Goal: Find specific page/section: Find specific page/section

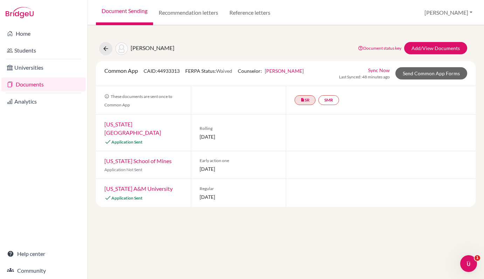
scroll to position [1, 0]
click at [44, 56] on link "Students" at bounding box center [43, 50] width 84 height 14
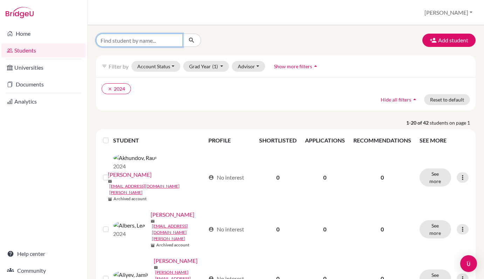
click at [142, 38] on input "Find student by name..." at bounding box center [139, 40] width 87 height 13
type input "Elf"
click button "submit" at bounding box center [192, 40] width 19 height 13
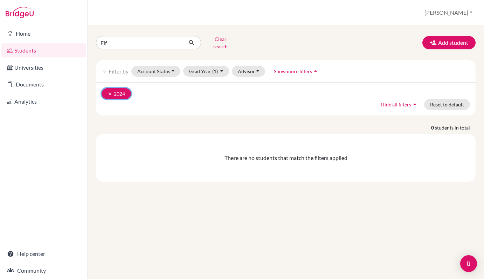
click at [108, 91] on icon "clear" at bounding box center [110, 93] width 5 height 5
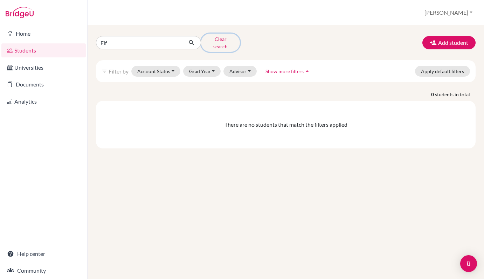
click at [220, 41] on button "Clear search" at bounding box center [220, 43] width 39 height 18
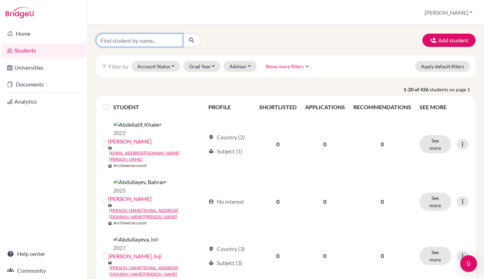
click at [134, 44] on input "Find student by name..." at bounding box center [139, 40] width 87 height 13
drag, startPoint x: 111, startPoint y: 38, endPoint x: 105, endPoint y: 41, distance: 6.6
click at [105, 41] on input "Elif" at bounding box center [139, 40] width 87 height 13
type input "El"
click button "submit" at bounding box center [192, 40] width 19 height 13
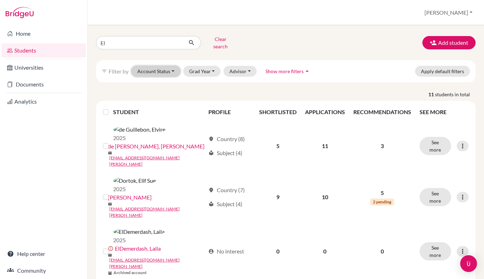
click at [162, 68] on button "Account Status" at bounding box center [155, 71] width 49 height 11
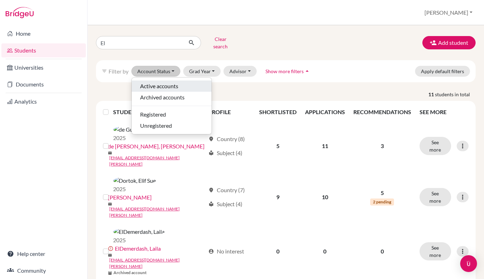
click at [166, 82] on span "Active accounts" at bounding box center [159, 86] width 38 height 8
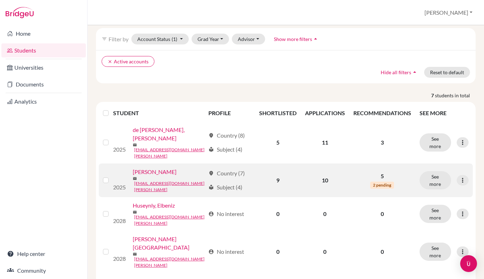
scroll to position [24, 0]
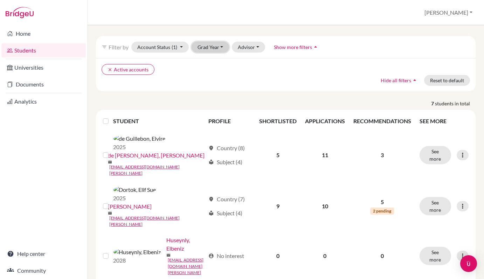
click at [208, 43] on button "Grad Year" at bounding box center [211, 47] width 38 height 11
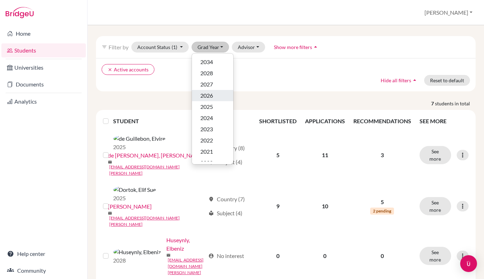
click at [218, 91] on div "2026" at bounding box center [212, 95] width 25 height 8
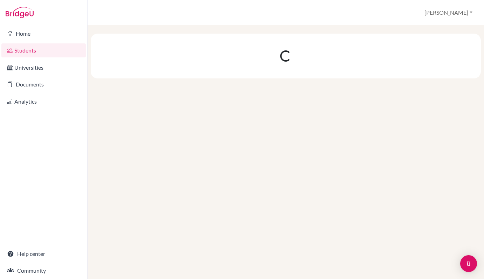
scroll to position [0, 0]
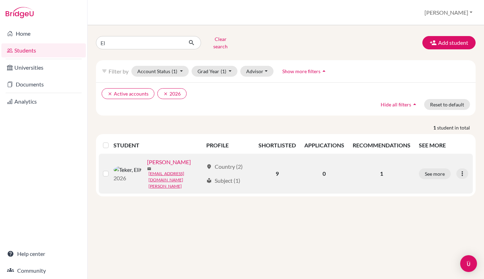
click at [149, 163] on link "Teker, Elif" at bounding box center [169, 162] width 44 height 8
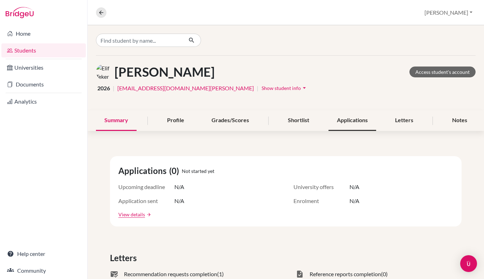
click at [340, 123] on div "Applications" at bounding box center [353, 120] width 48 height 21
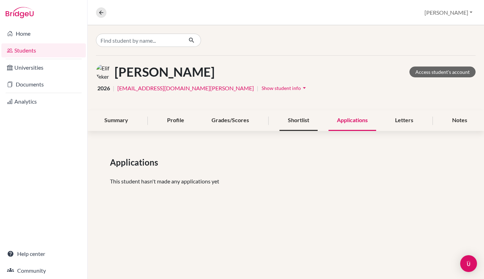
click at [302, 122] on div "Shortlist" at bounding box center [299, 120] width 38 height 21
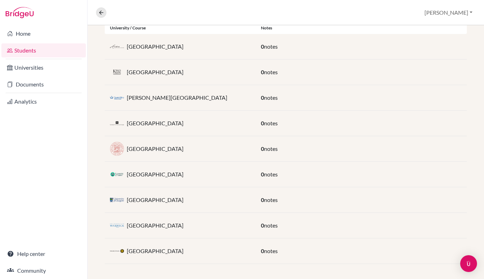
scroll to position [157, 0]
